Goal: Feedback & Contribution: Submit feedback/report problem

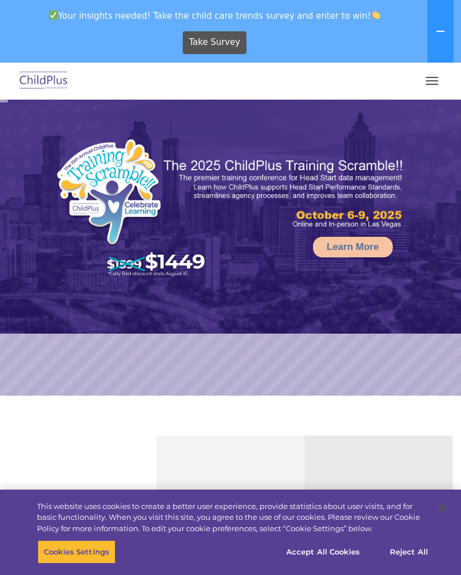
select select "MEDIUM"
click at [434, 83] on button "button" at bounding box center [432, 81] width 24 height 18
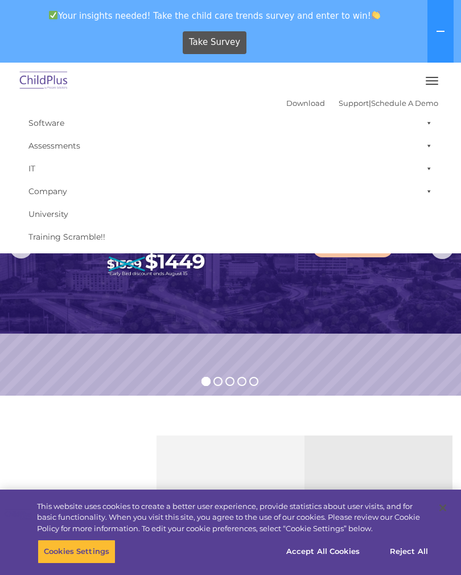
click at [121, 35] on div "Take Survey" at bounding box center [215, 42] width 421 height 31
click at [402, 45] on div "Take Survey" at bounding box center [215, 42] width 421 height 31
click at [371, 37] on div "Take Survey" at bounding box center [215, 42] width 421 height 31
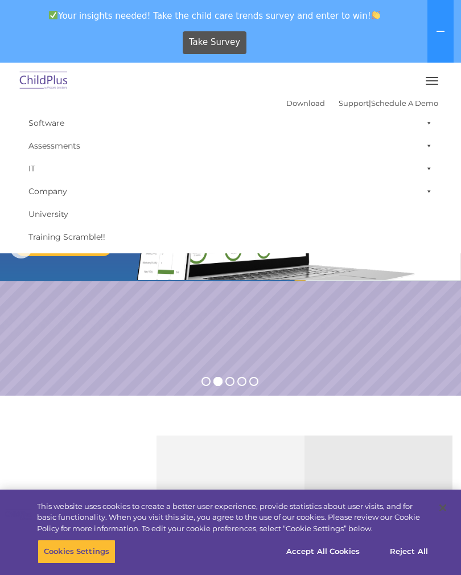
click at [59, 54] on div "Take Survey" at bounding box center [215, 42] width 421 height 31
click at [284, 45] on div "Take Survey" at bounding box center [215, 42] width 421 height 31
click at [322, 554] on button "Accept All Cookies" at bounding box center [323, 552] width 86 height 24
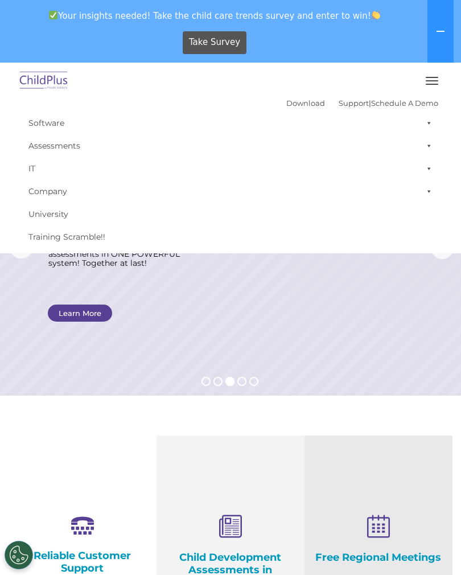
click at [442, 33] on icon at bounding box center [440, 31] width 9 height 9
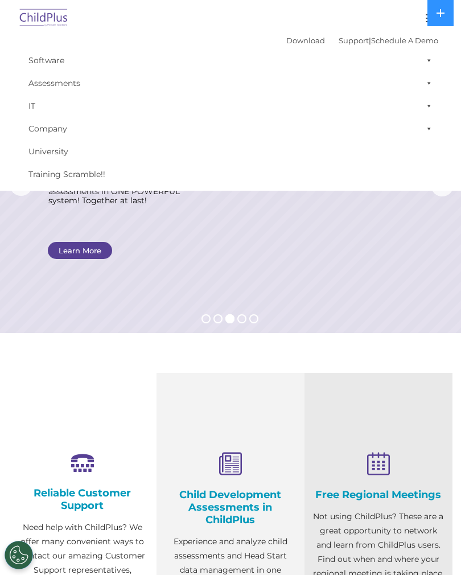
click at [446, 14] on button at bounding box center [440, 13] width 26 height 26
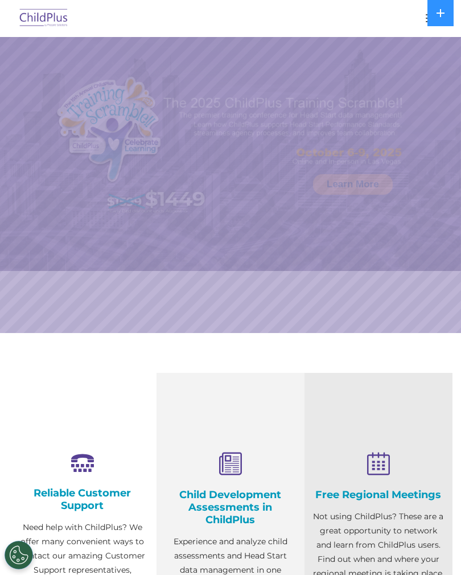
select select "MEDIUM"
